Goal: Information Seeking & Learning: Compare options

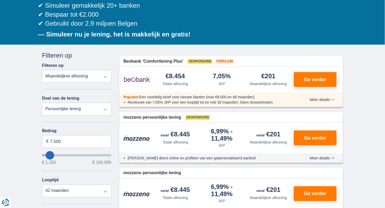
scroll to position [72, 0]
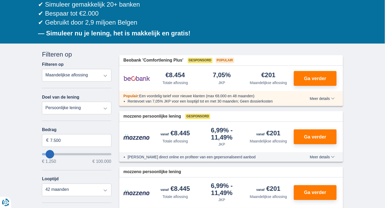
type input "4.250"
type input "4250"
select select "36"
type input "5.250"
type input "5250"
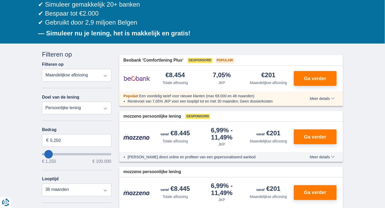
type input "6.250"
type input "6250"
type input "7.250"
type input "7250"
type input "9.250"
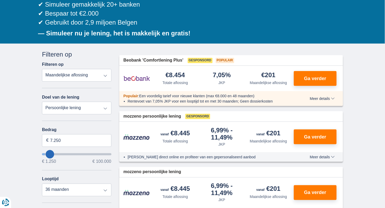
type input "9250"
type input "10.250"
type input "10250"
type input "11.250"
type input "11250"
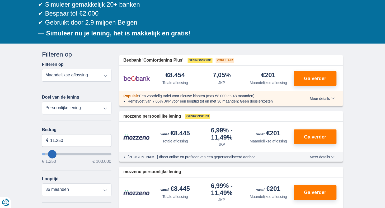
type input "12.250"
type input "12250"
type input "13.250"
type input "13250"
type input "14.250"
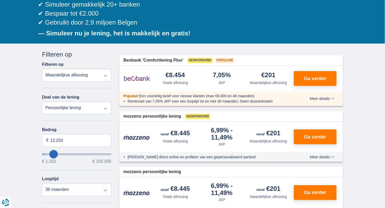
type input "14250"
select select "60"
type input "15.250"
type input "15250"
type input "16.250"
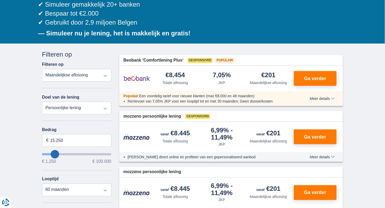
type input "16250"
type input "17.250"
type input "17250"
select select "84"
type input "16.250"
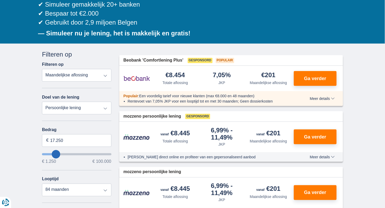
type input "16250"
type input "15.250"
type input "15250"
type input "14.250"
type input "14250"
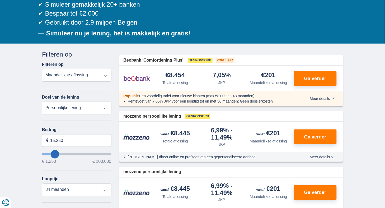
select select "60"
type input "13.250"
type input "13250"
type input "12.250"
type input "12250"
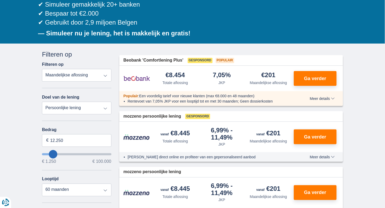
type input "11.250"
type input "11250"
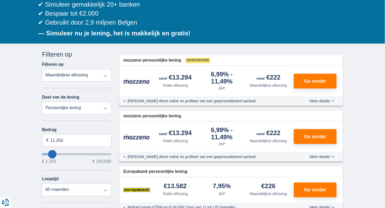
type input "9.250"
type input "9250"
select select "48"
type input "10.250"
type input "10250"
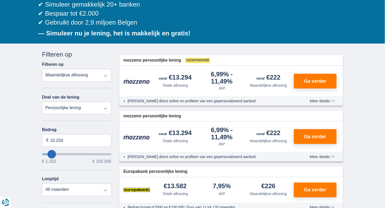
type input "11.250"
type input "11250"
select select "60"
type input "10.250"
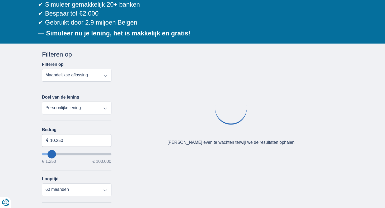
drag, startPoint x: 48, startPoint y: 151, endPoint x: 52, endPoint y: 150, distance: 3.8
type input "10250"
click at [52, 153] on input "wantToBorrow" at bounding box center [76, 154] width 69 height 2
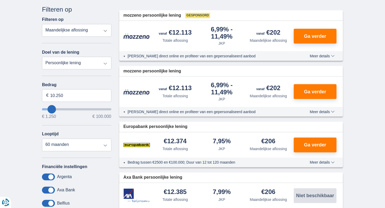
scroll to position [114, 0]
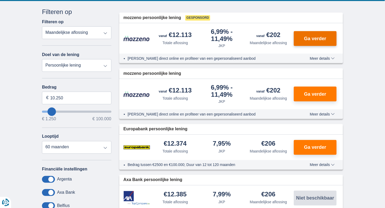
click at [312, 37] on span "Ga verder" at bounding box center [315, 38] width 22 height 5
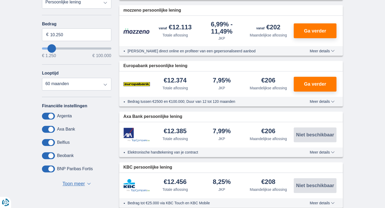
scroll to position [177, 0]
